Goal: Information Seeking & Learning: Learn about a topic

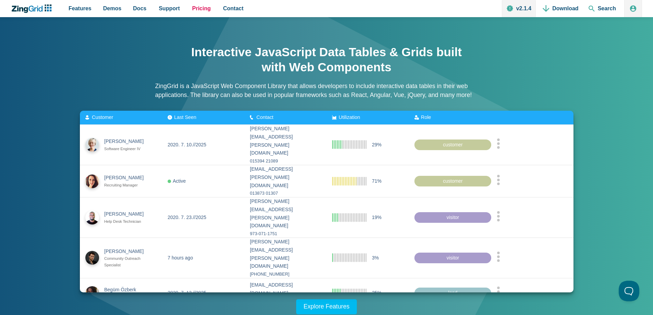
click at [203, 7] on span "Pricing" at bounding box center [201, 8] width 19 height 9
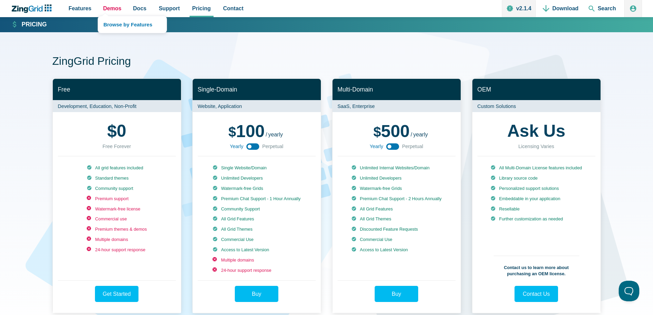
click at [108, 12] on span "Demos" at bounding box center [112, 8] width 18 height 9
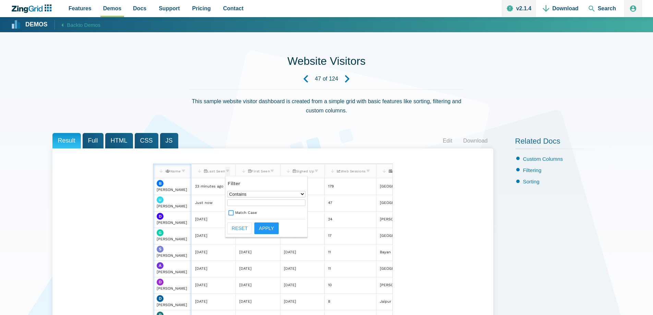
click at [228, 170] on zg-icon "filter" at bounding box center [227, 172] width 5 height 7
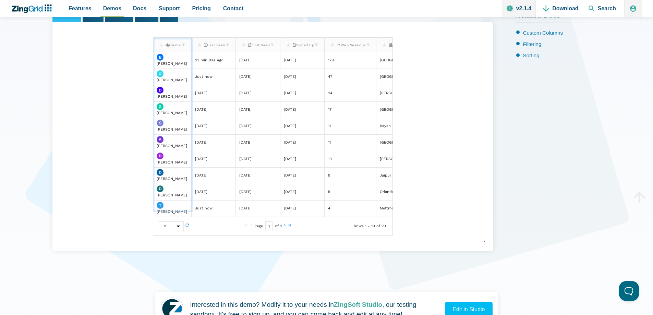
scroll to position [69, 0]
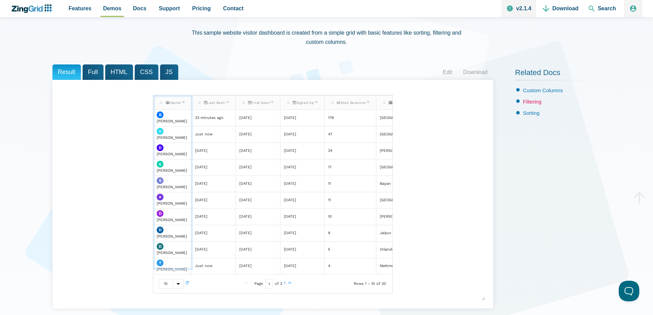
click at [531, 101] on link "Filtering" at bounding box center [532, 102] width 19 height 6
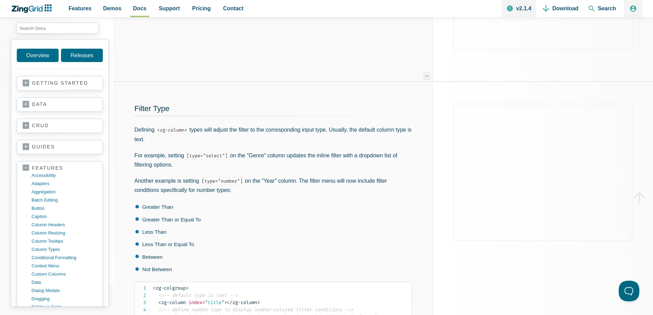
scroll to position [411, 0]
click at [261, 166] on p "For example, setting [type="select"] on the "Genre" column updates the inline f…" at bounding box center [273, 159] width 278 height 19
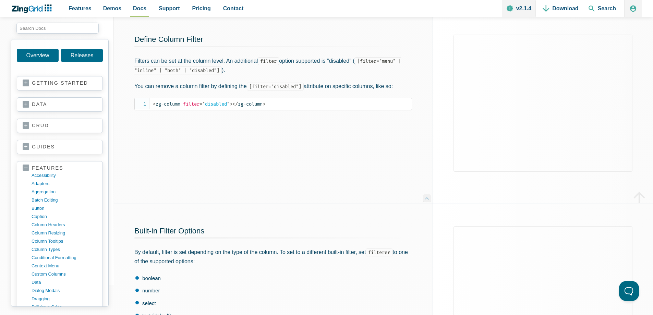
scroll to position [788, 0]
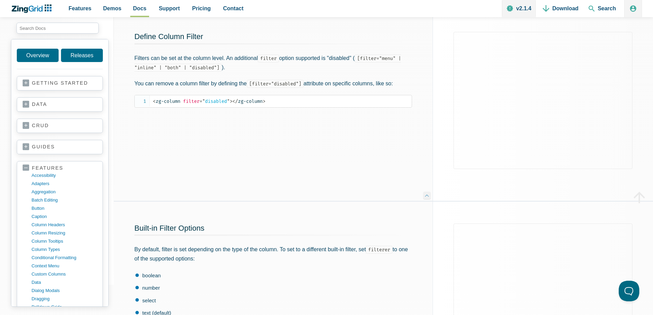
click at [309, 183] on div "Define Column Filter Filters can be set at the column level. An additional filt…" at bounding box center [273, 105] width 319 height 191
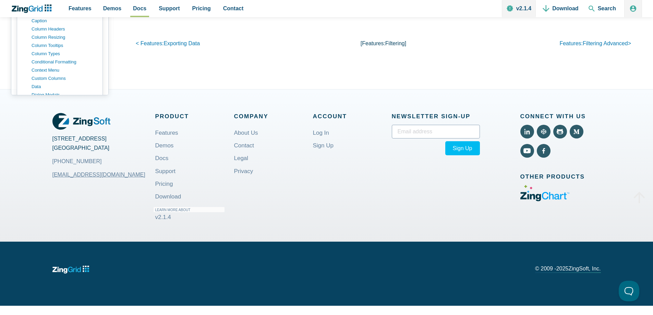
scroll to position [3222, 0]
